Goal: Find specific page/section: Find specific page/section

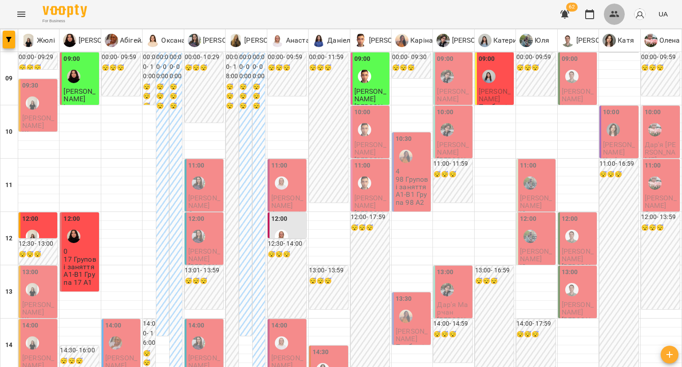
click at [609, 17] on button "button" at bounding box center [614, 14] width 21 height 21
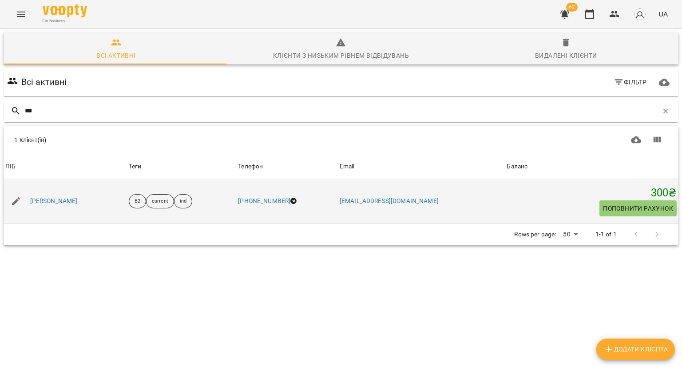
type input "***"
click at [63, 194] on div "[PERSON_NAME]" at bounding box center [65, 201] width 123 height 25
click at [58, 203] on link "[PERSON_NAME]" at bounding box center [54, 201] width 48 height 9
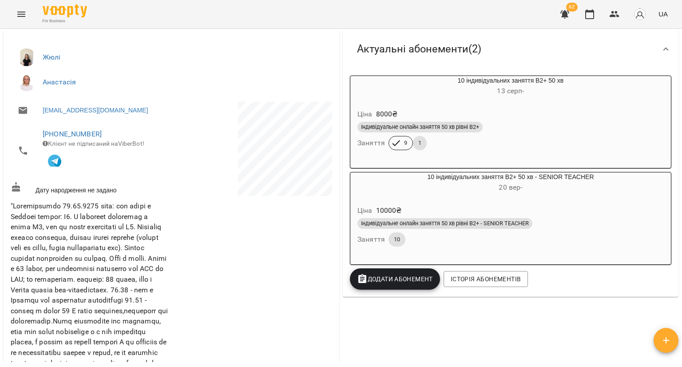
scroll to position [178, 0]
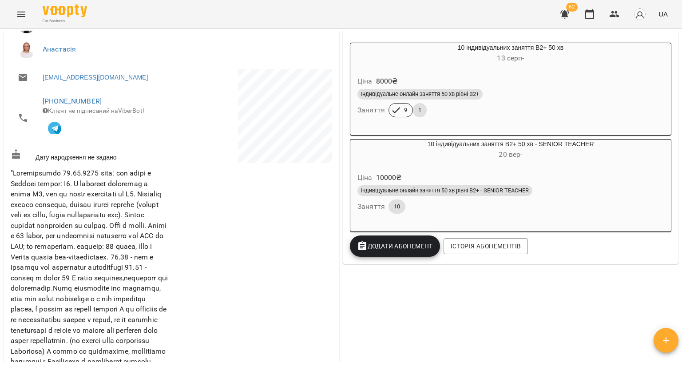
click at [547, 202] on div "Індивідуальне онлайн заняття 50 хв рівні В2+ - SENIOR TEACHER Заняття 10" at bounding box center [511, 199] width 310 height 32
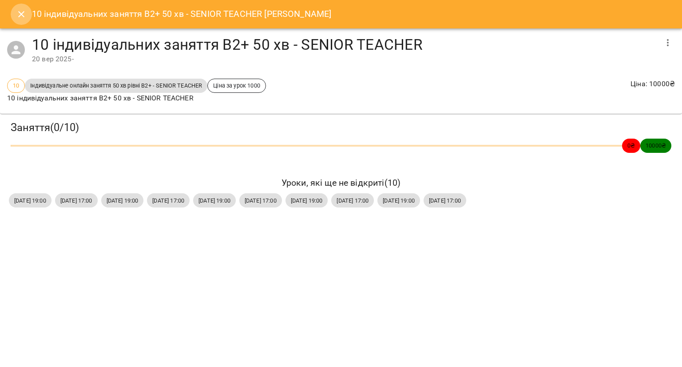
click at [20, 22] on button "Close" at bounding box center [21, 14] width 21 height 21
